Goal: Check status: Check status

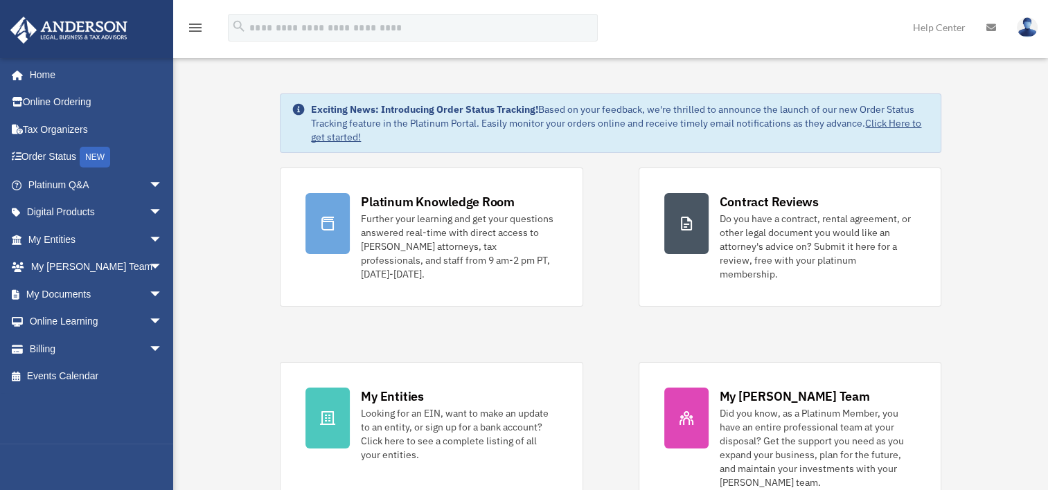
click at [87, 297] on link "My Documents arrow_drop_down" at bounding box center [97, 294] width 174 height 28
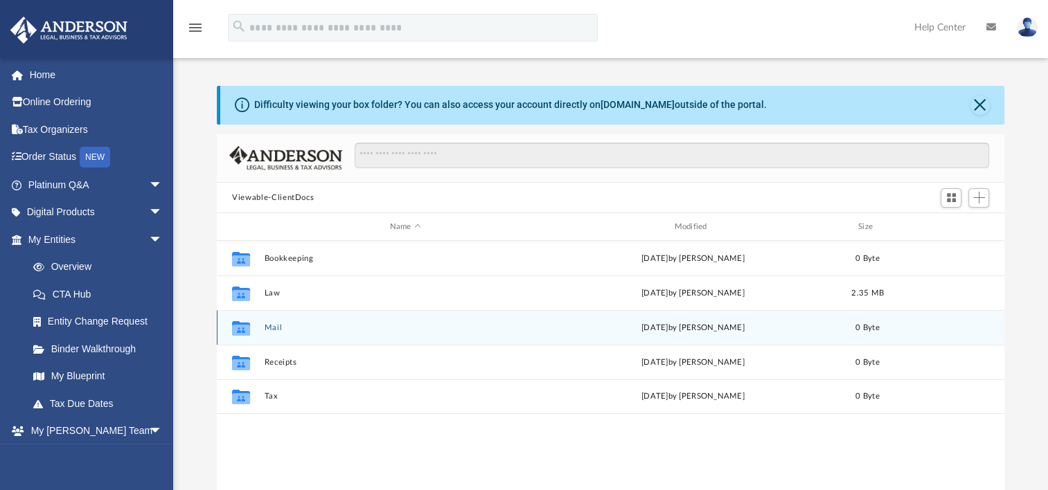
scroll to position [304, 776]
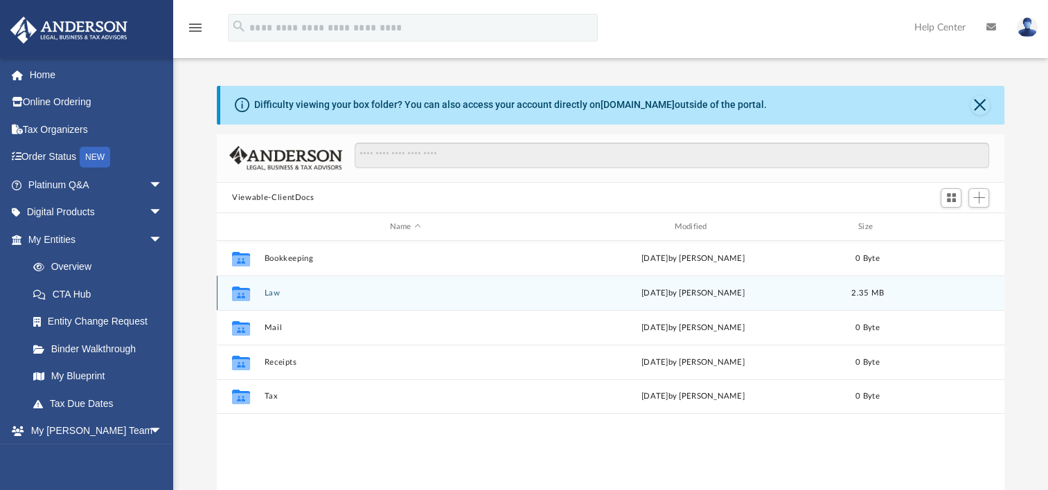
click at [277, 301] on div "Collaborated Folder Law [DATE] by [PERSON_NAME] 2.35 MB" at bounding box center [610, 293] width 787 height 35
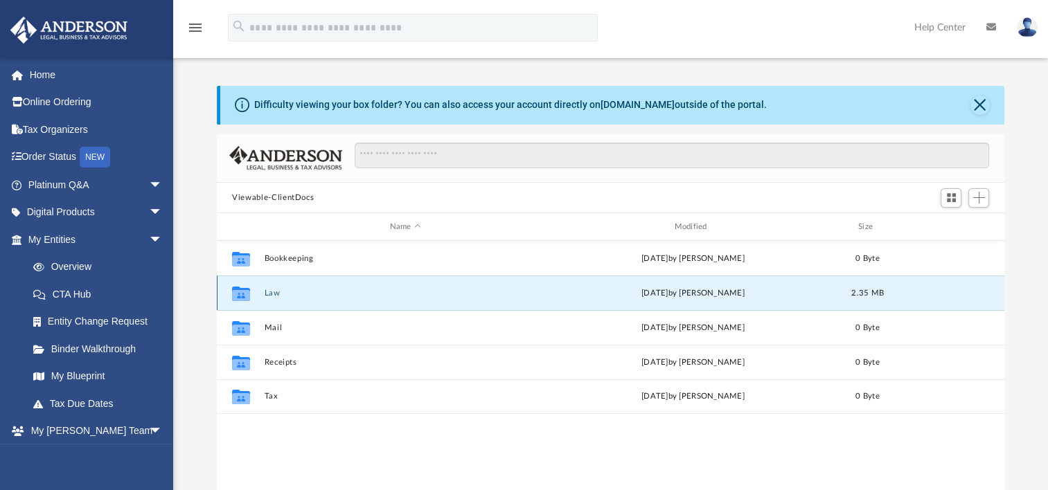
click at [277, 301] on div "Collaborated Folder Law [DATE] by [PERSON_NAME] 2.35 MB" at bounding box center [610, 293] width 787 height 35
click at [53, 216] on link "Digital Products arrow_drop_down" at bounding box center [97, 213] width 174 height 28
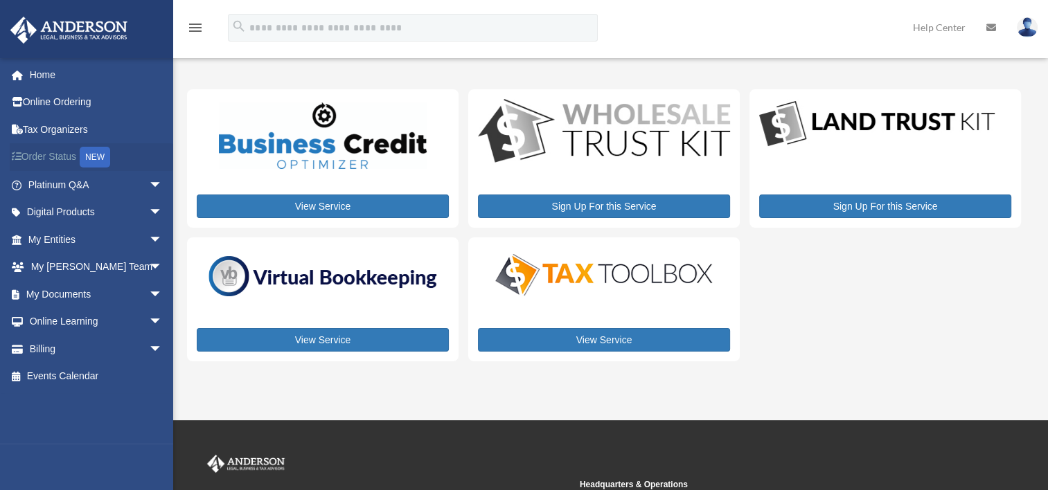
click at [64, 157] on link "Order Status NEW" at bounding box center [97, 157] width 174 height 28
